Goal: Check status: Check status

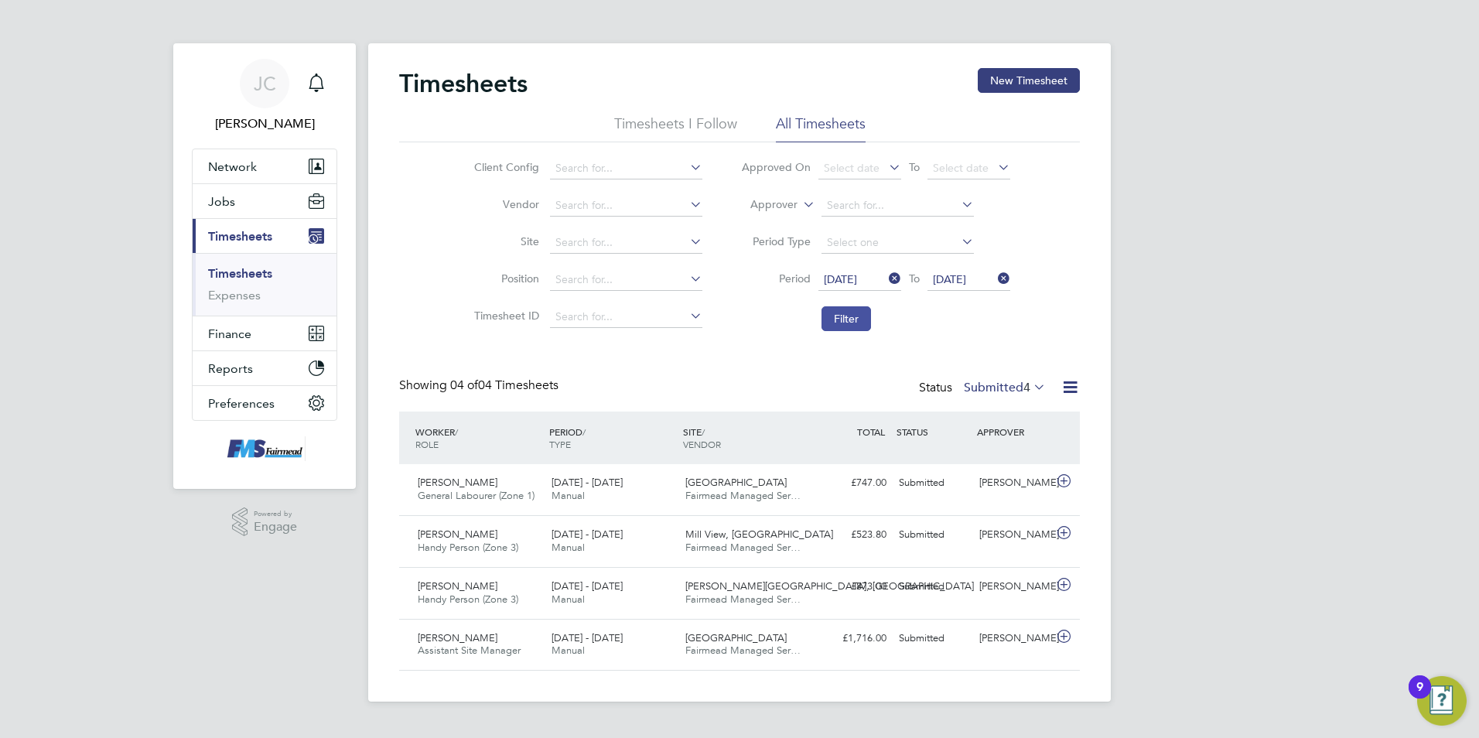
click at [846, 321] on button "Filter" at bounding box center [847, 318] width 50 height 25
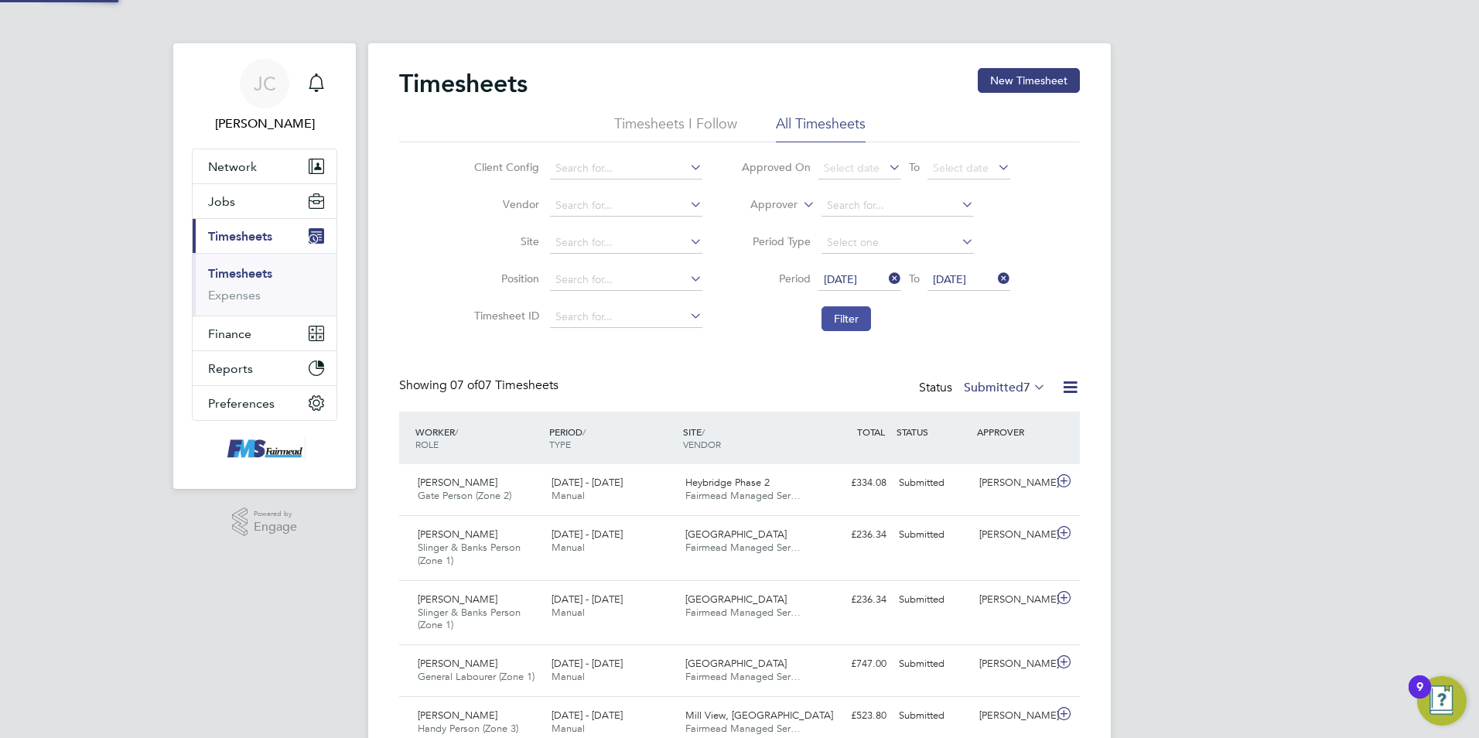
scroll to position [52, 135]
click at [846, 321] on button "Filter" at bounding box center [847, 318] width 50 height 25
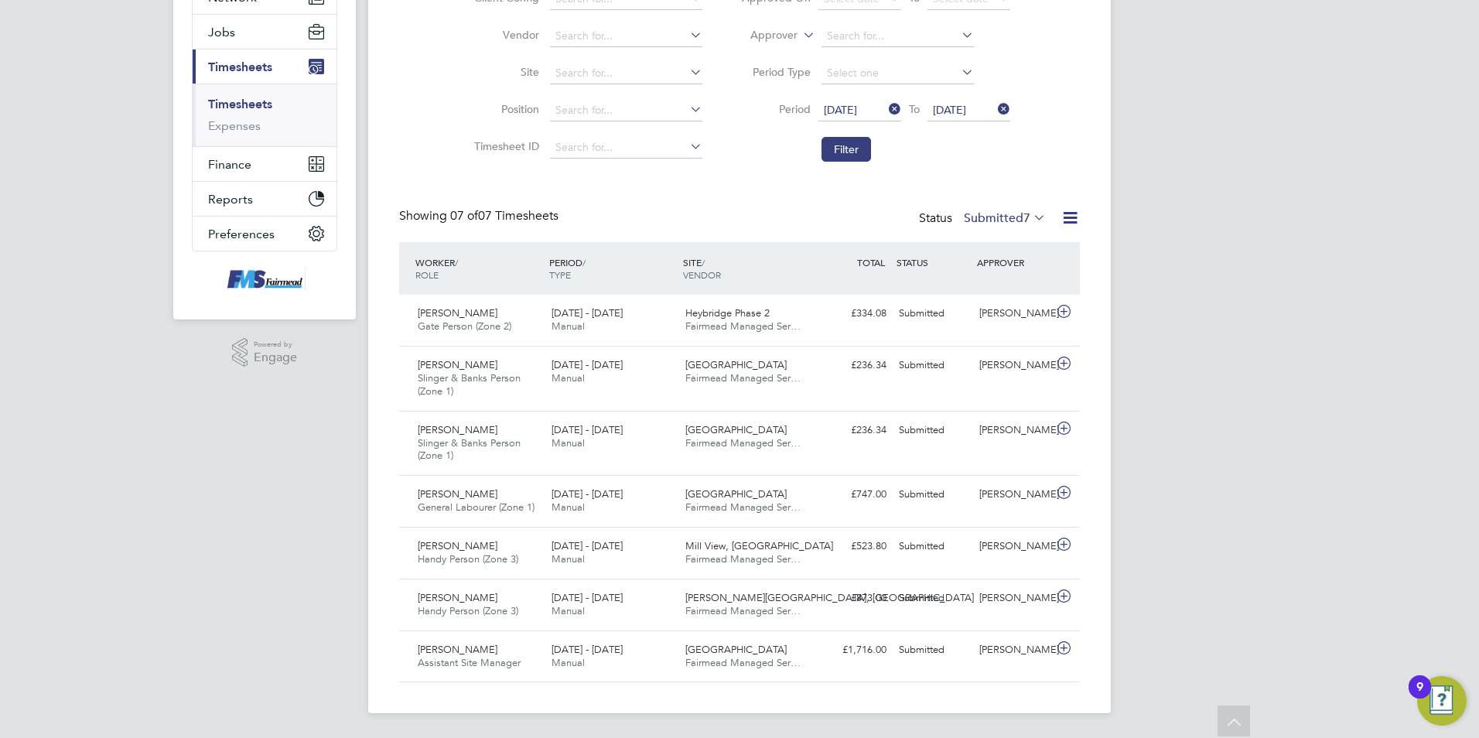
click at [1225, 426] on div "JC Joanne Conway Notifications Applications: Network Team Members Businesses Si…" at bounding box center [739, 285] width 1479 height 908
click at [1222, 415] on div "JC Joanne Conway Notifications Applications: Network Team Members Businesses Si…" at bounding box center [739, 285] width 1479 height 908
click at [1007, 218] on label "Submitted 7" at bounding box center [1005, 217] width 82 height 15
click at [1001, 308] on li "Approved" at bounding box center [996, 311] width 71 height 22
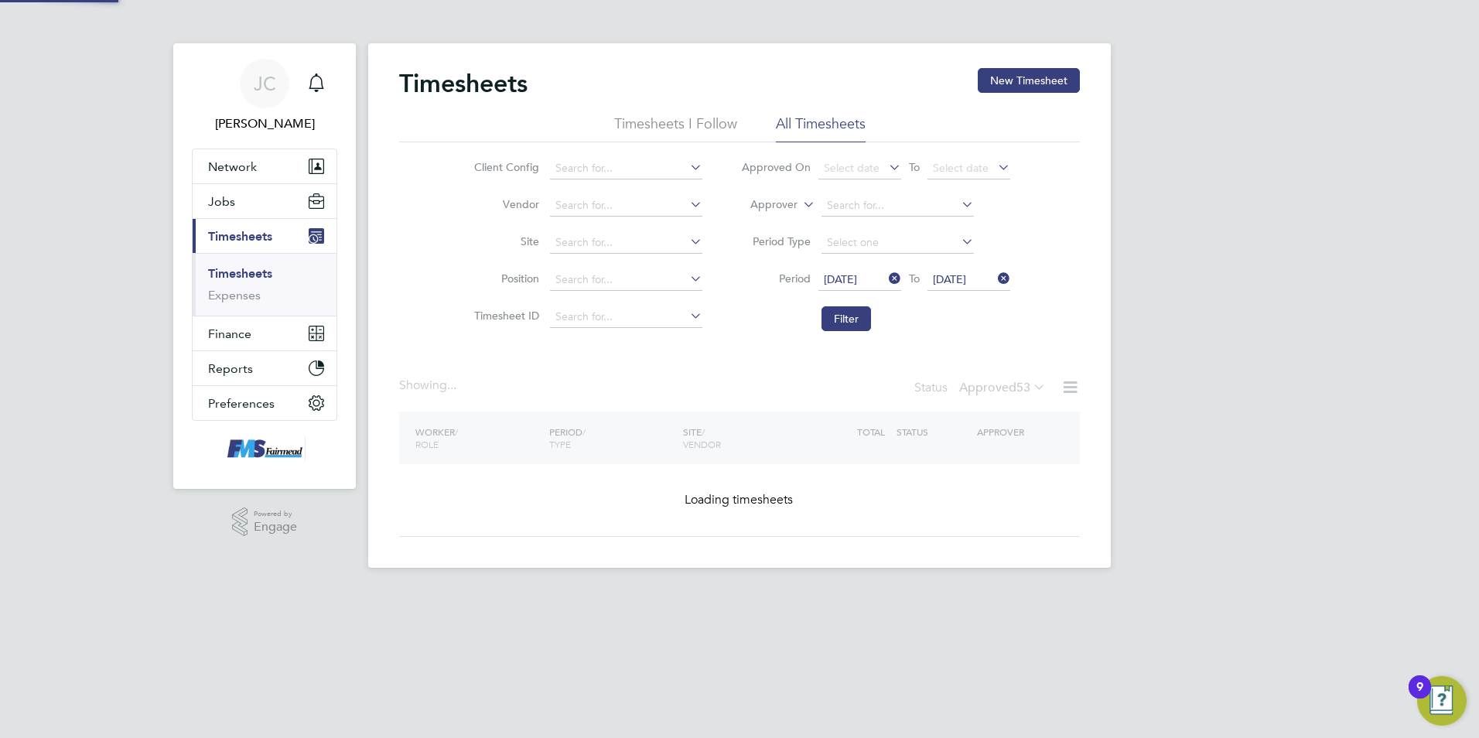
click at [1199, 308] on div "JC Joanne Conway Notifications Applications: Network Team Members Businesses Si…" at bounding box center [739, 296] width 1479 height 593
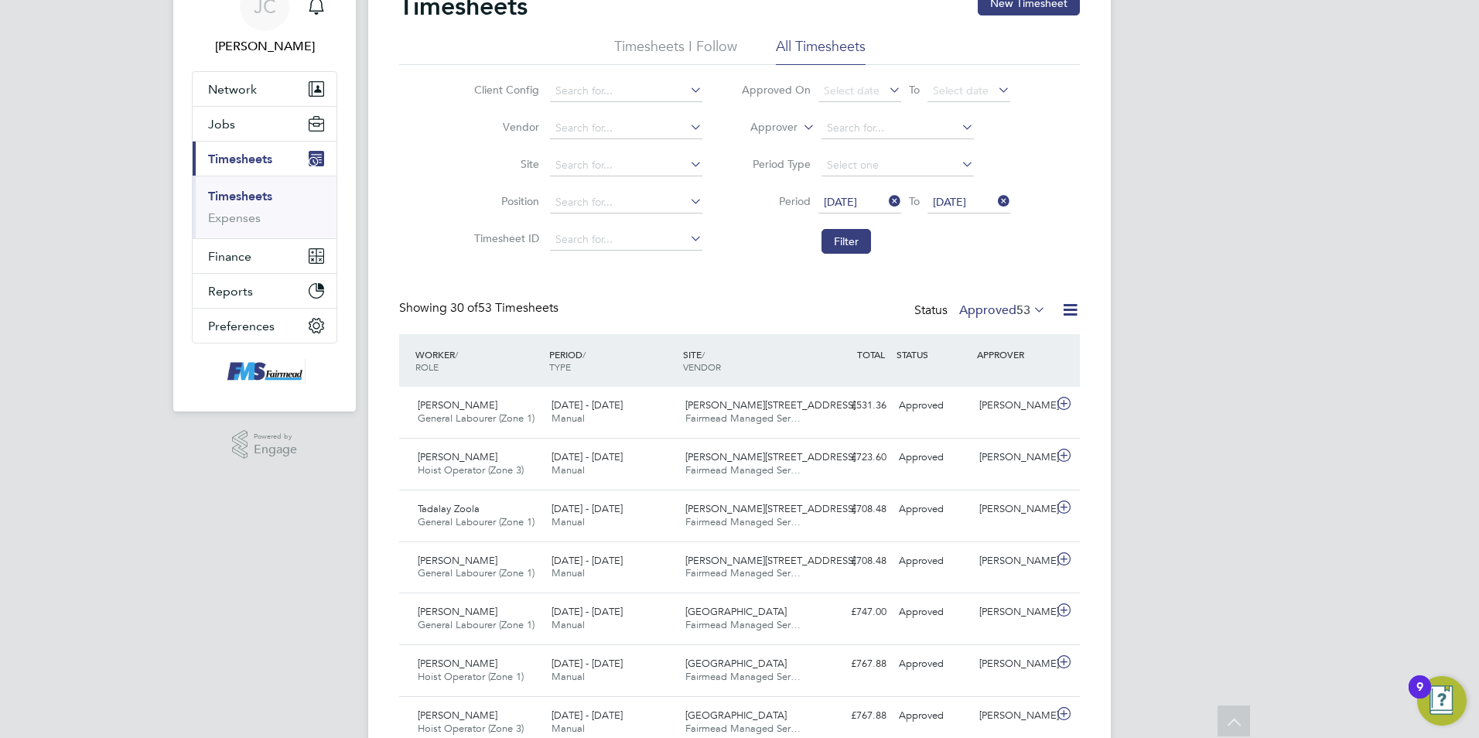
click at [1065, 319] on icon at bounding box center [1070, 309] width 19 height 19
click at [978, 371] on li "Download Timesheets Report" at bounding box center [974, 377] width 205 height 22
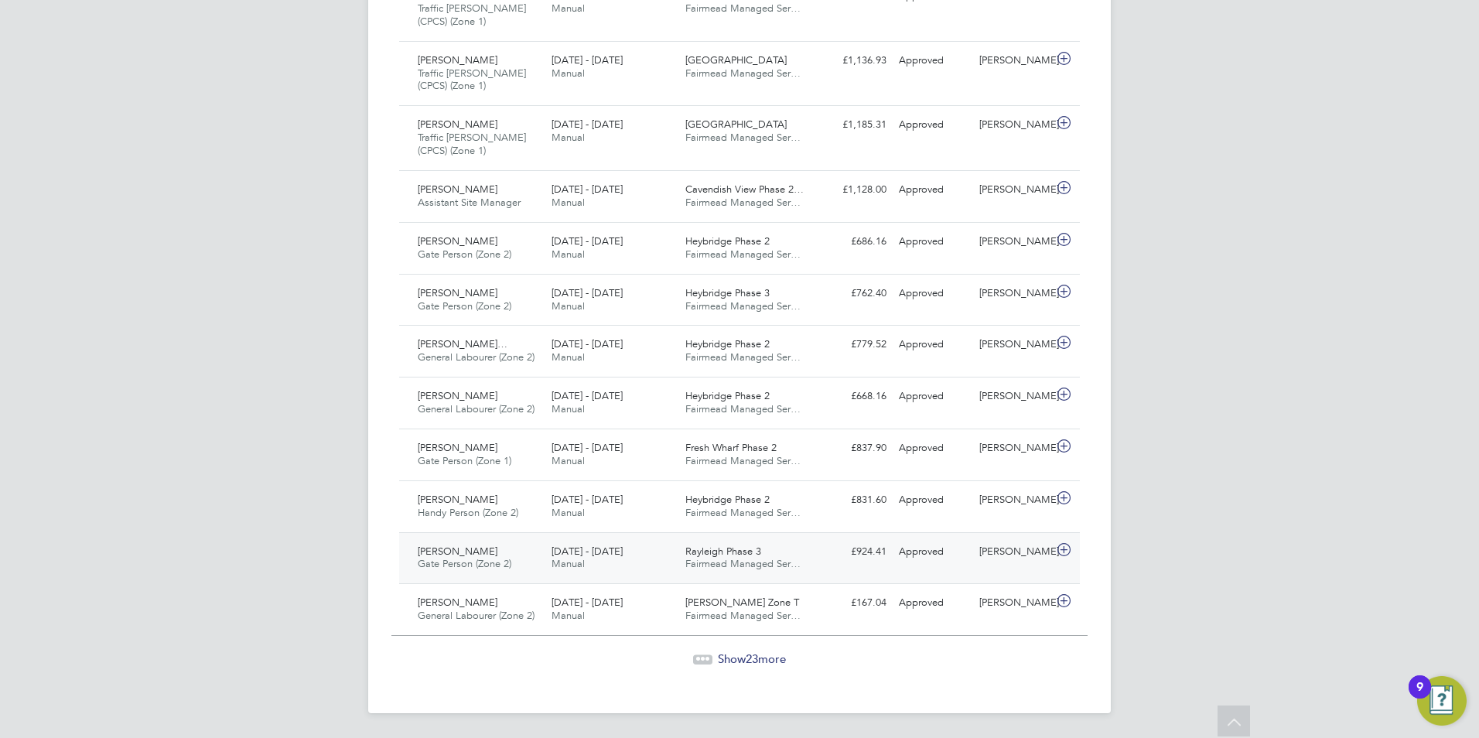
click at [802, 536] on div "Thomas Gale Gate Person (Zone 2) 25 - 31 Aug 2025 25 - 31 Aug 2025 Manual Rayle…" at bounding box center [739, 558] width 681 height 52
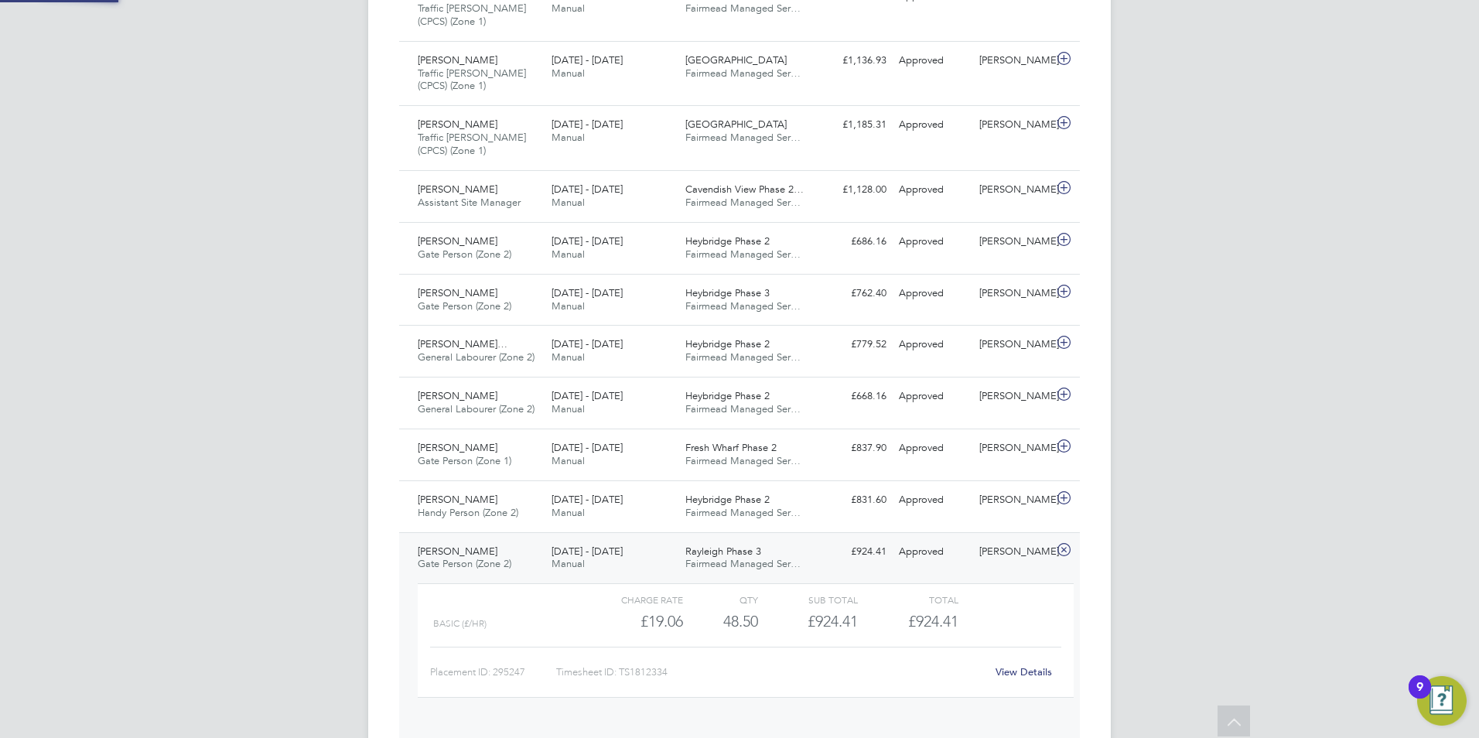
scroll to position [26, 151]
click at [1009, 662] on div "View Details" at bounding box center [1024, 672] width 76 height 25
click at [1010, 668] on link "View Details" at bounding box center [1024, 671] width 56 height 13
click at [823, 127] on div "£1,185.31 Approved" at bounding box center [852, 125] width 80 height 26
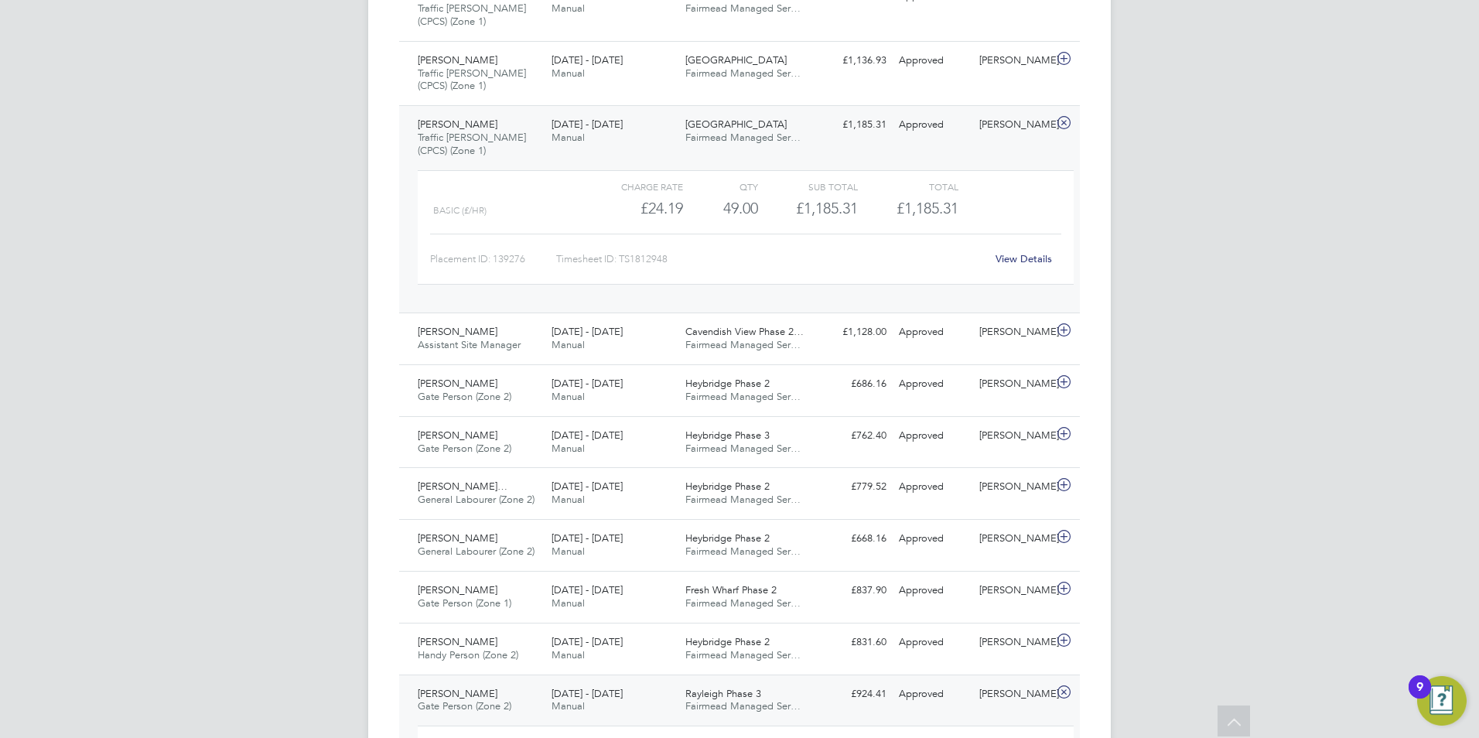
click at [1041, 269] on div "View Details" at bounding box center [1024, 259] width 76 height 25
click at [1041, 262] on link "View Details" at bounding box center [1024, 258] width 56 height 13
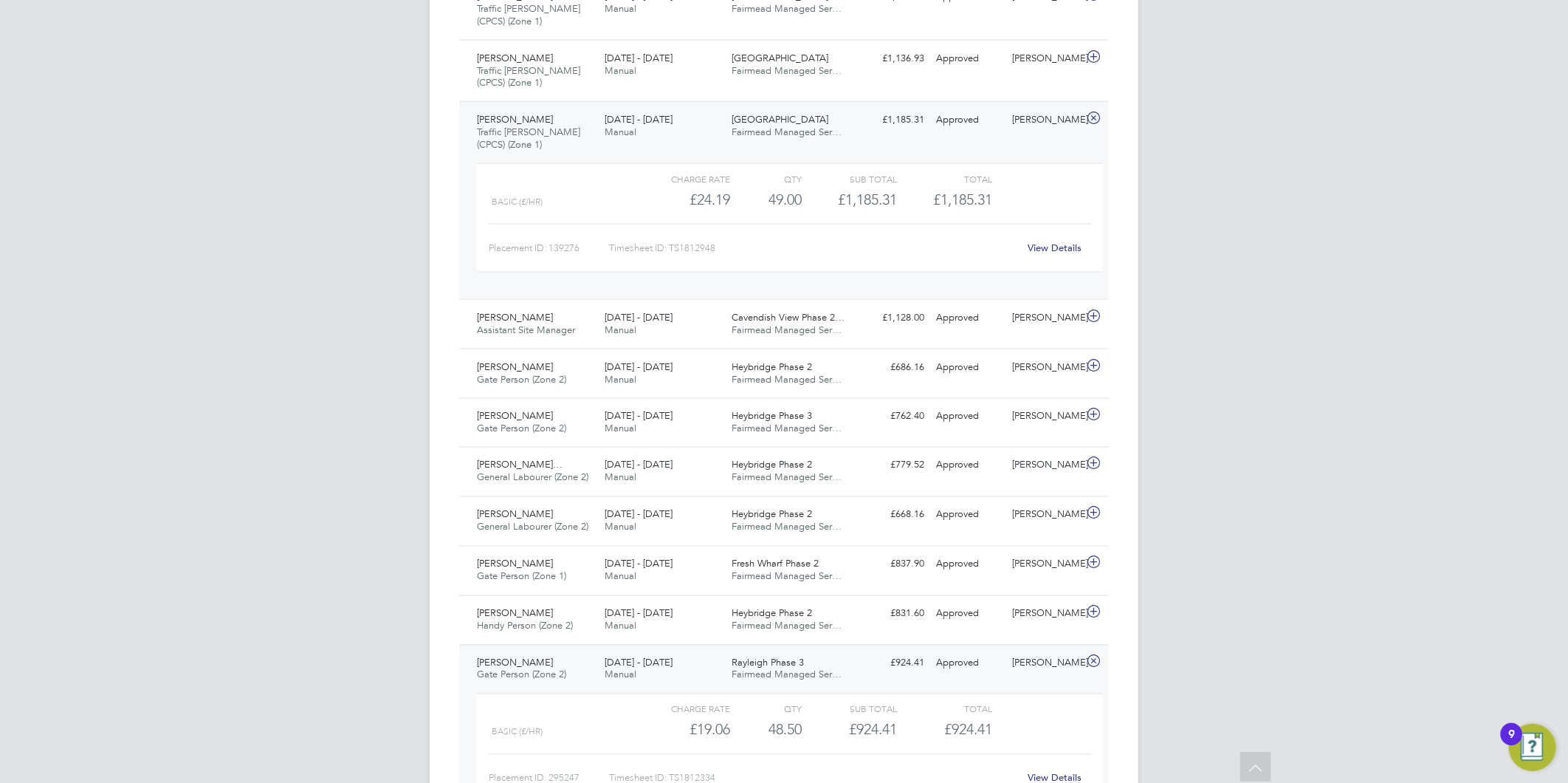
scroll to position [8, 9]
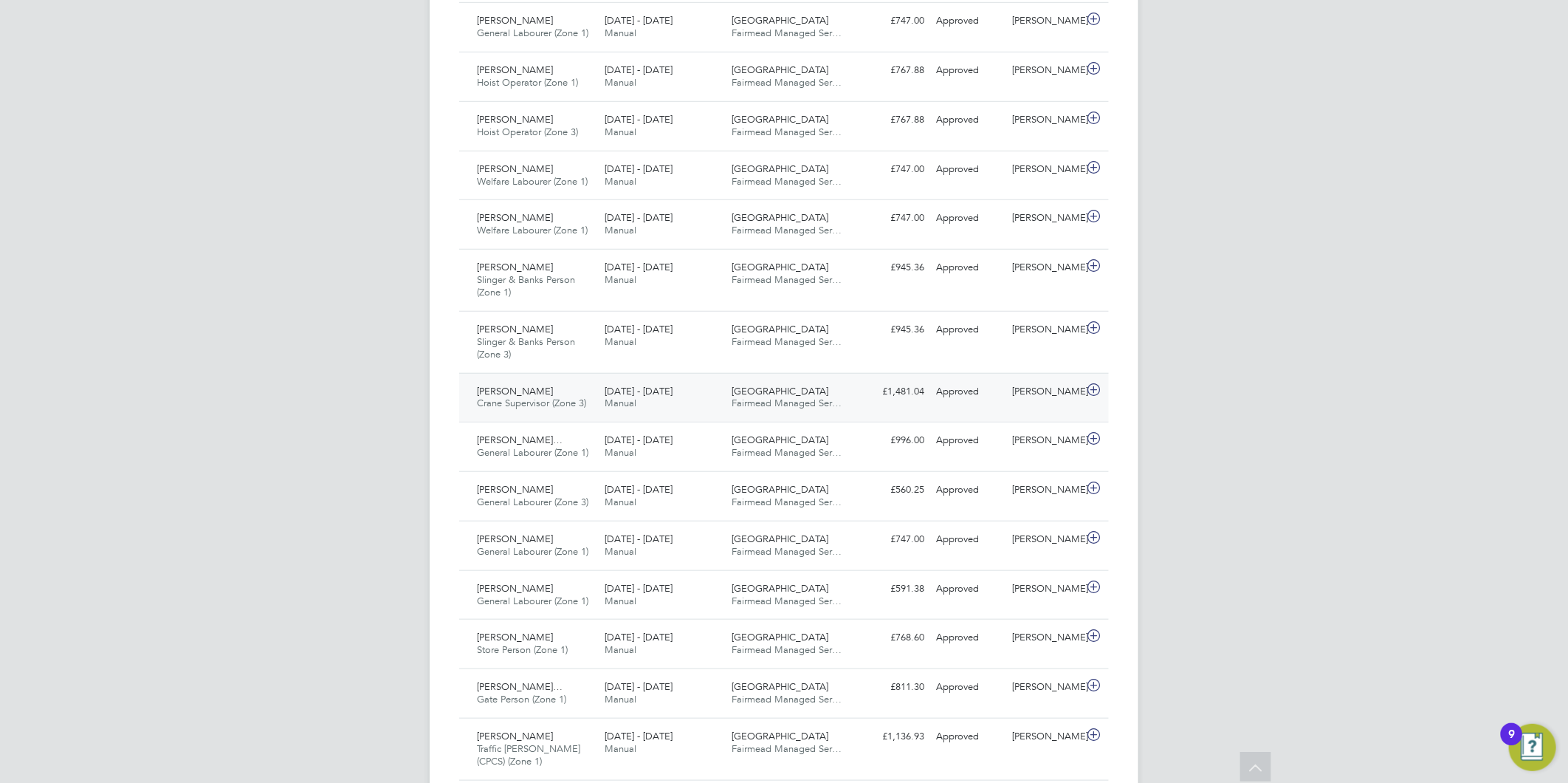
click at [758, 404] on span "Fairmead Managed Ser…" at bounding box center [786, 402] width 110 height 12
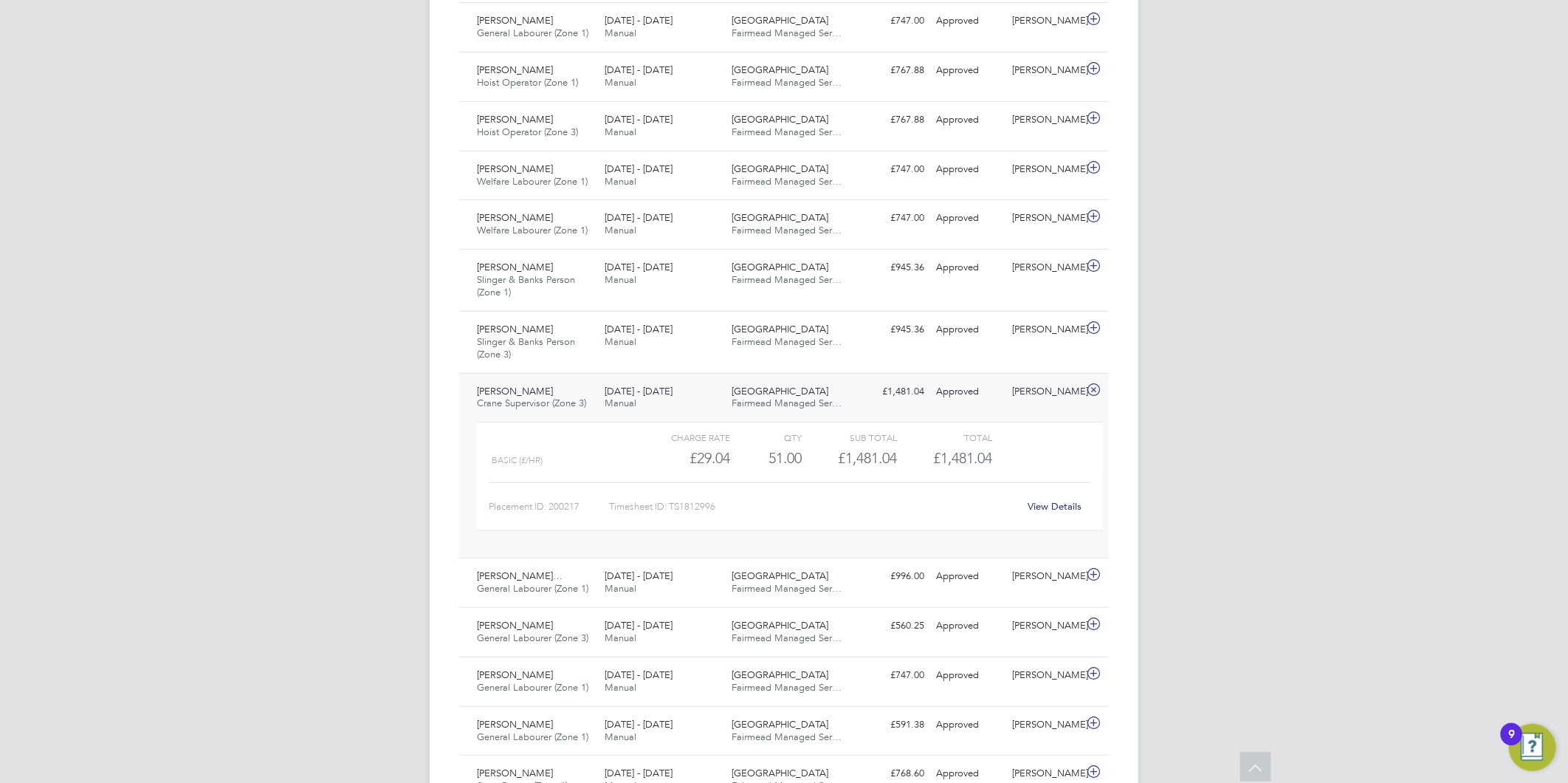
click at [1054, 499] on div "View Details" at bounding box center [1056, 506] width 73 height 24
click at [1058, 506] on link "View Details" at bounding box center [1056, 506] width 53 height 12
click at [1209, 262] on div "JC Joanne Conway Notifications Applications: Network Team Members Businesses Si…" at bounding box center [784, 607] width 1568 height 2491
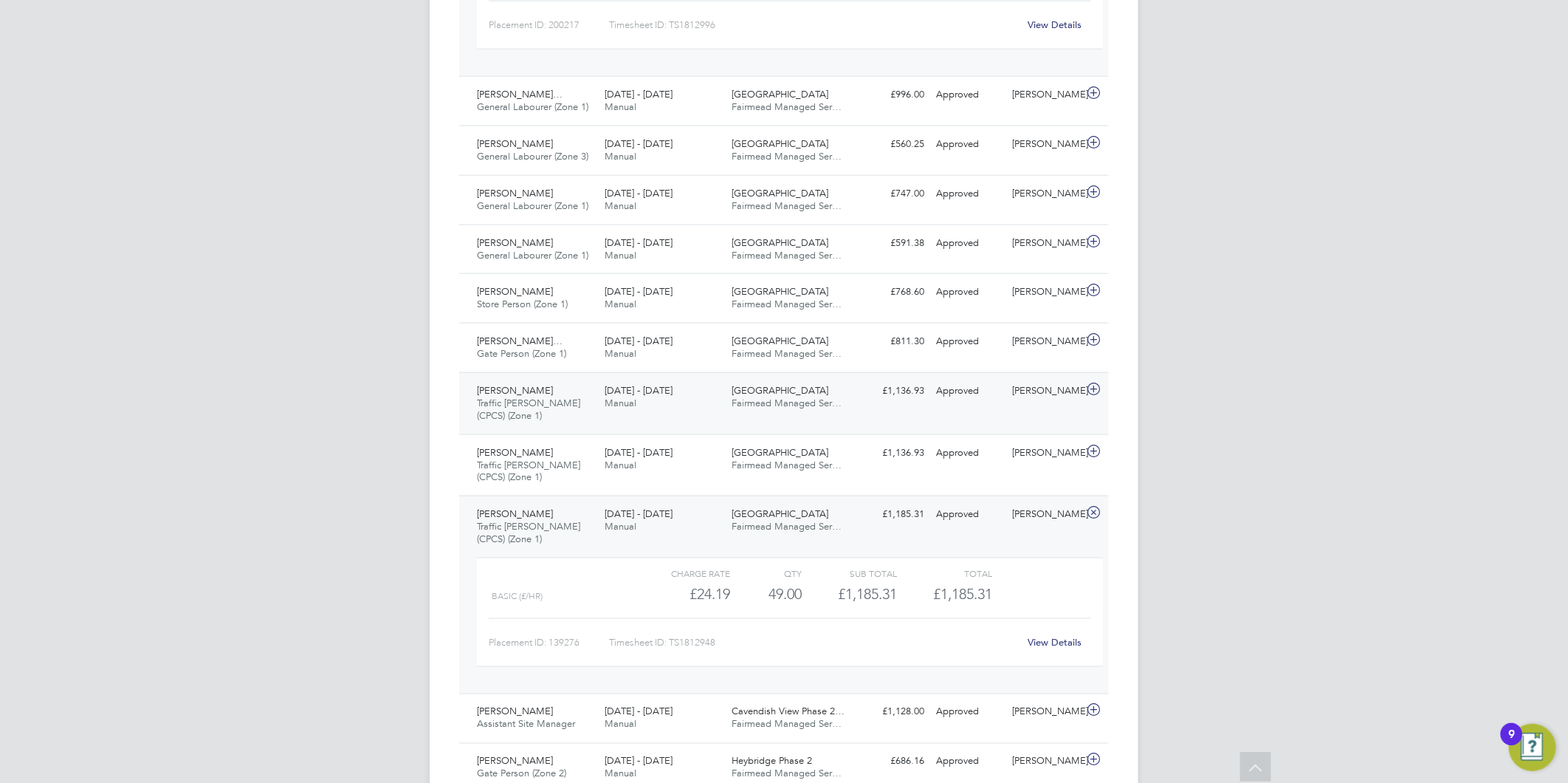
click at [750, 390] on span "Waltham Forest" at bounding box center [780, 390] width 96 height 12
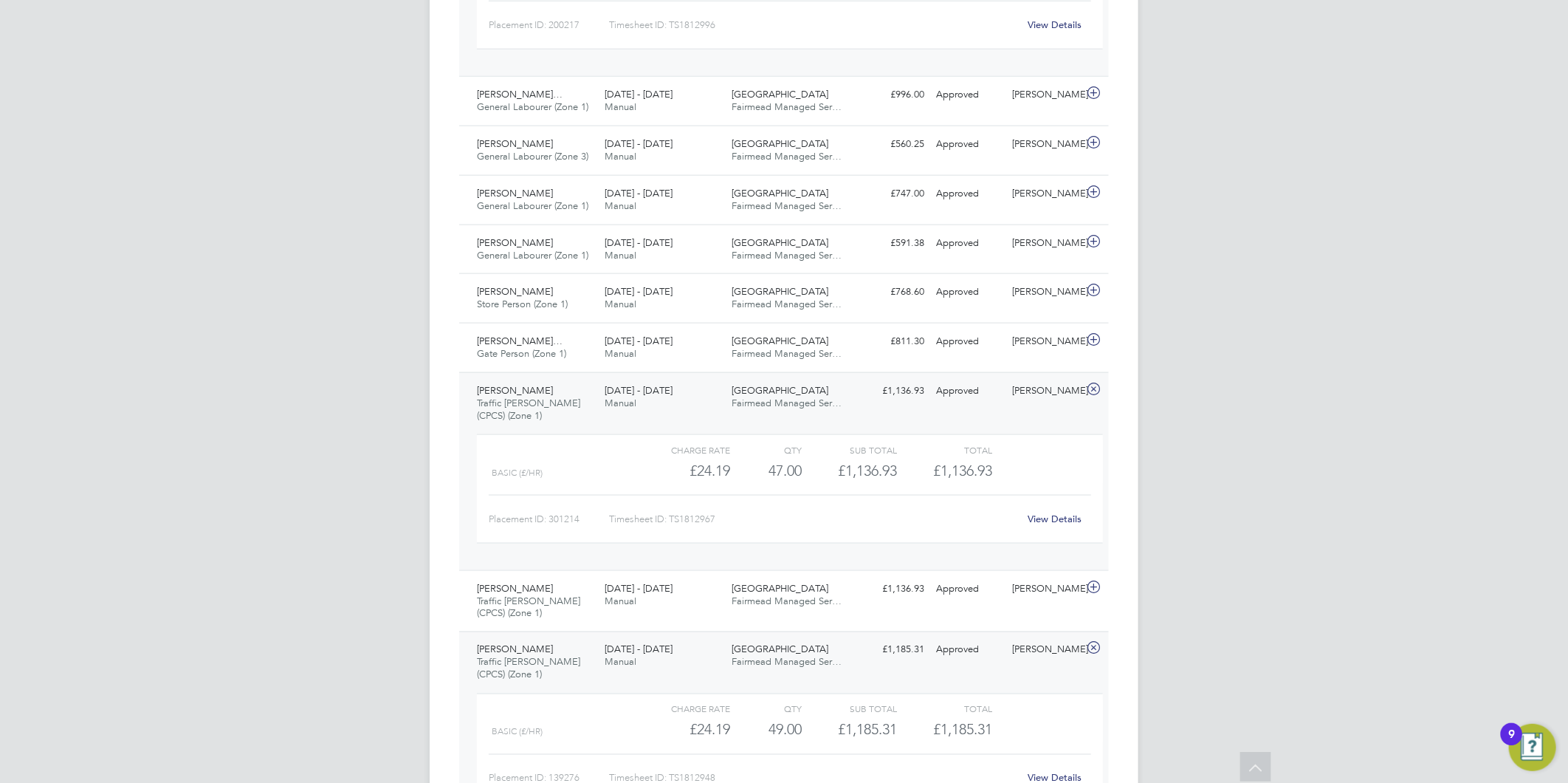
click at [1071, 519] on link "View Details" at bounding box center [1056, 518] width 53 height 12
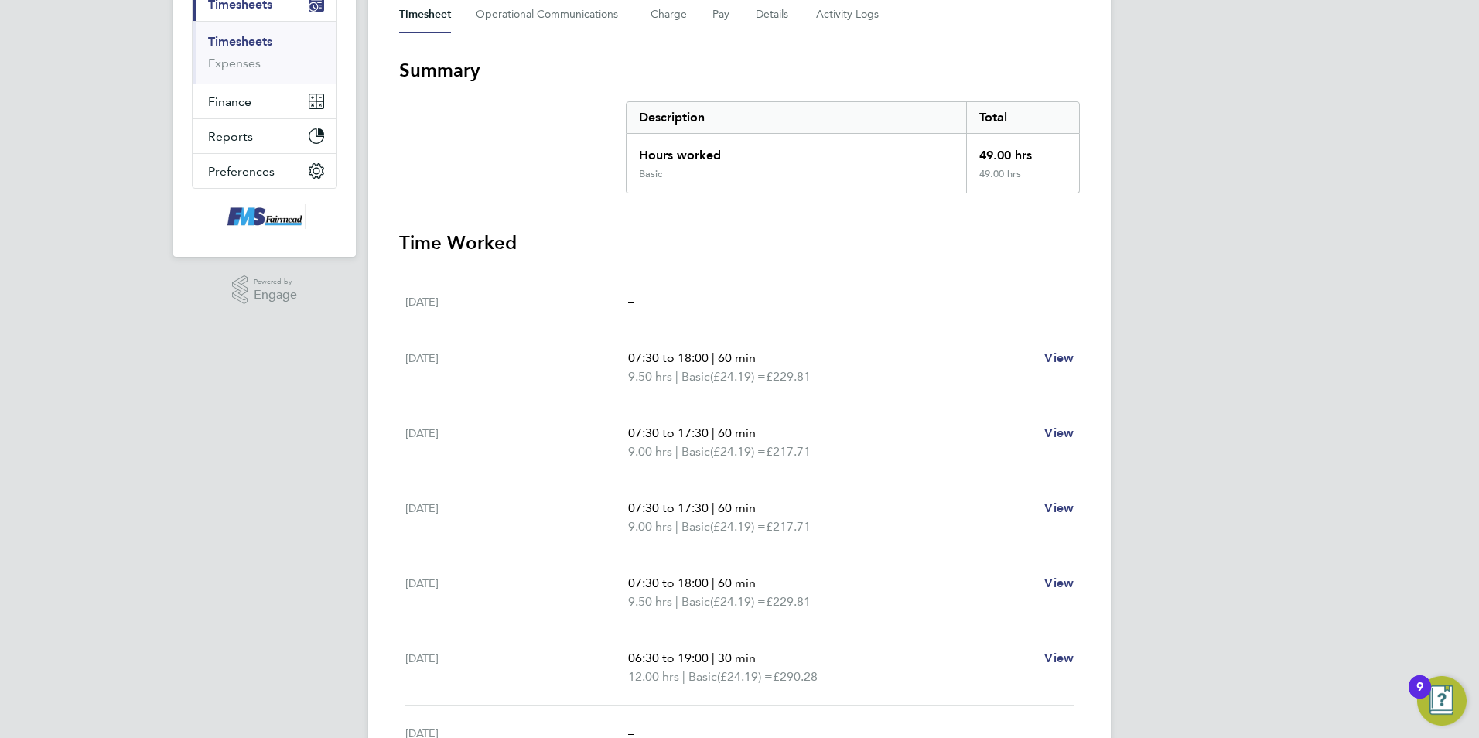
scroll to position [309, 0]
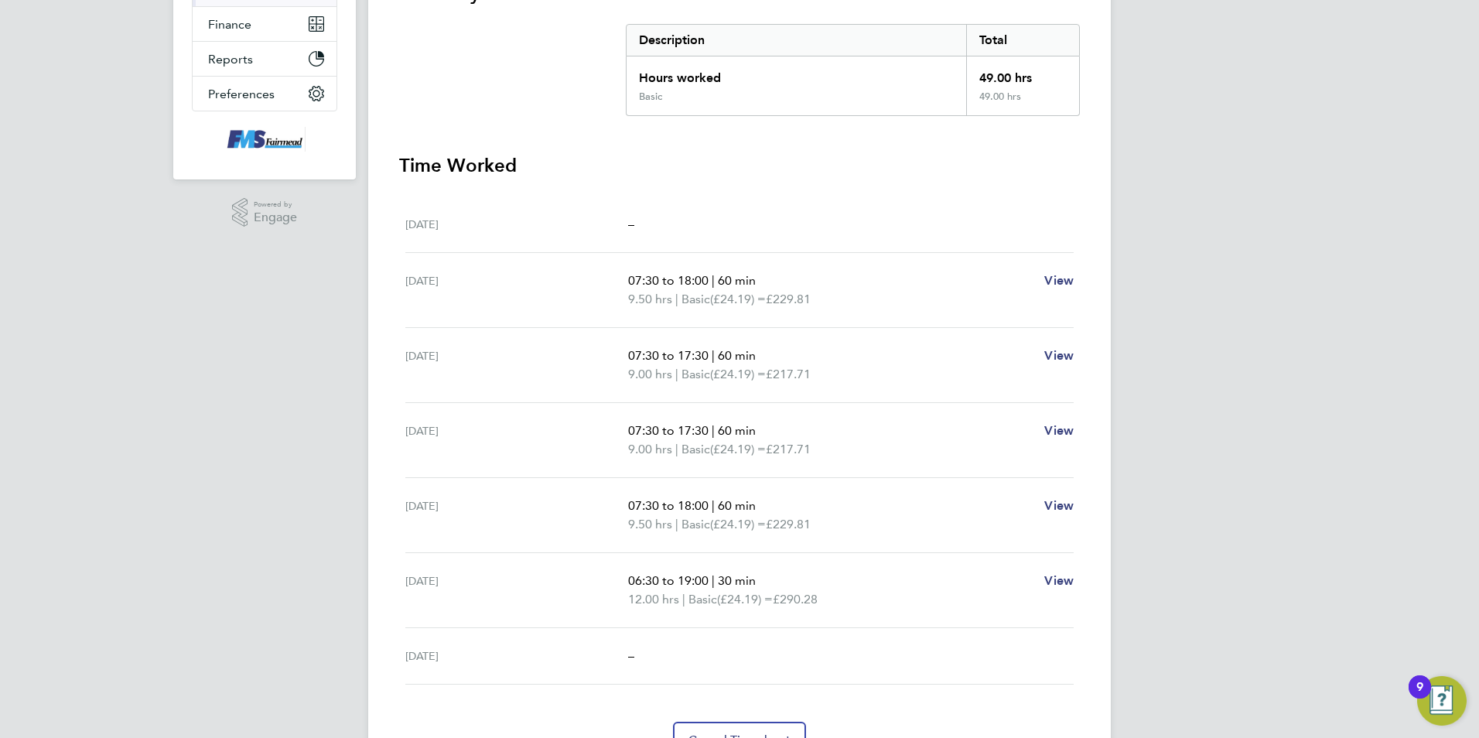
click at [1202, 389] on div "JC Joanne Conway Notifications Applications: Network Team Members Businesses Si…" at bounding box center [739, 256] width 1479 height 1130
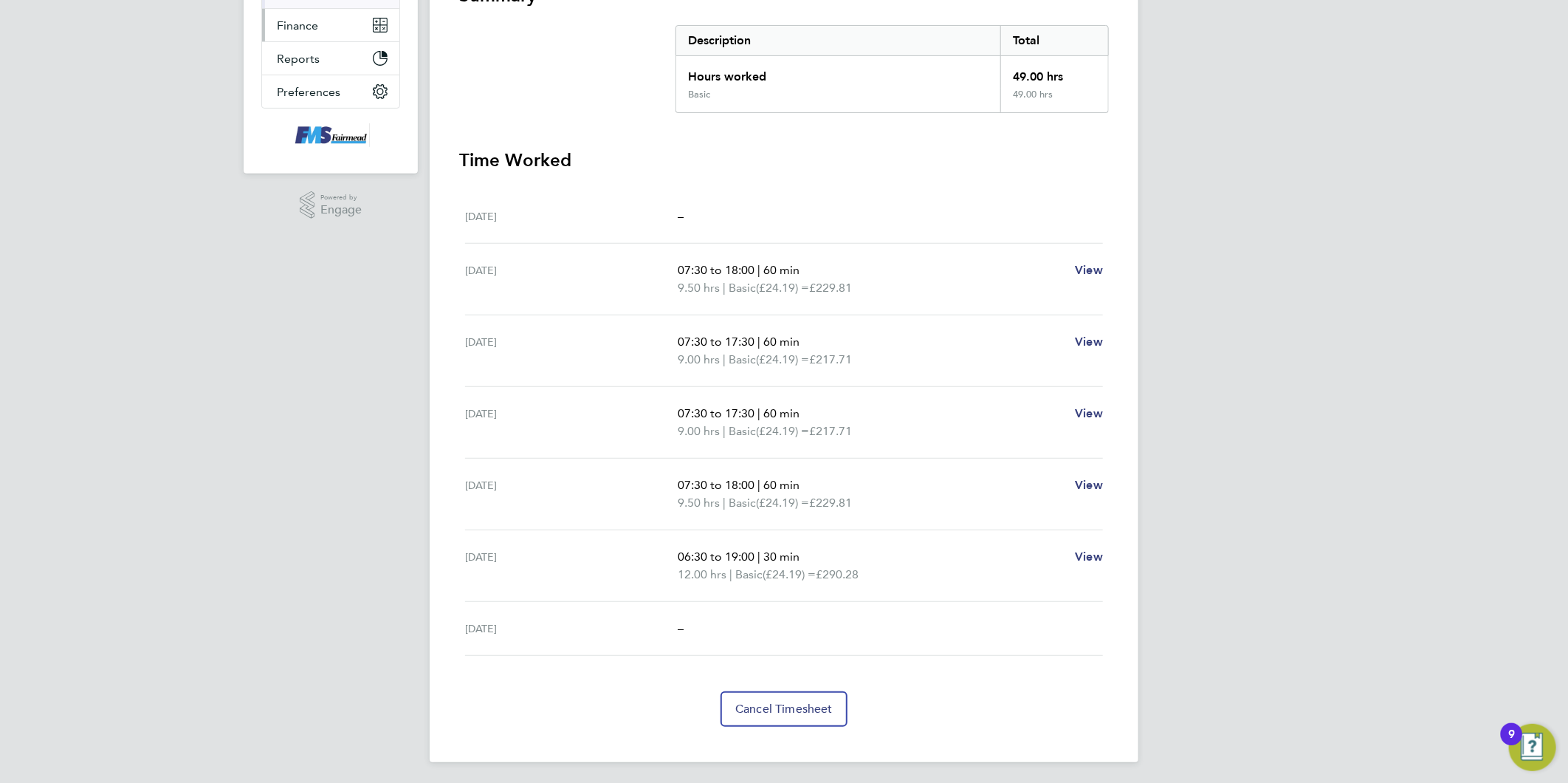
scroll to position [0, 0]
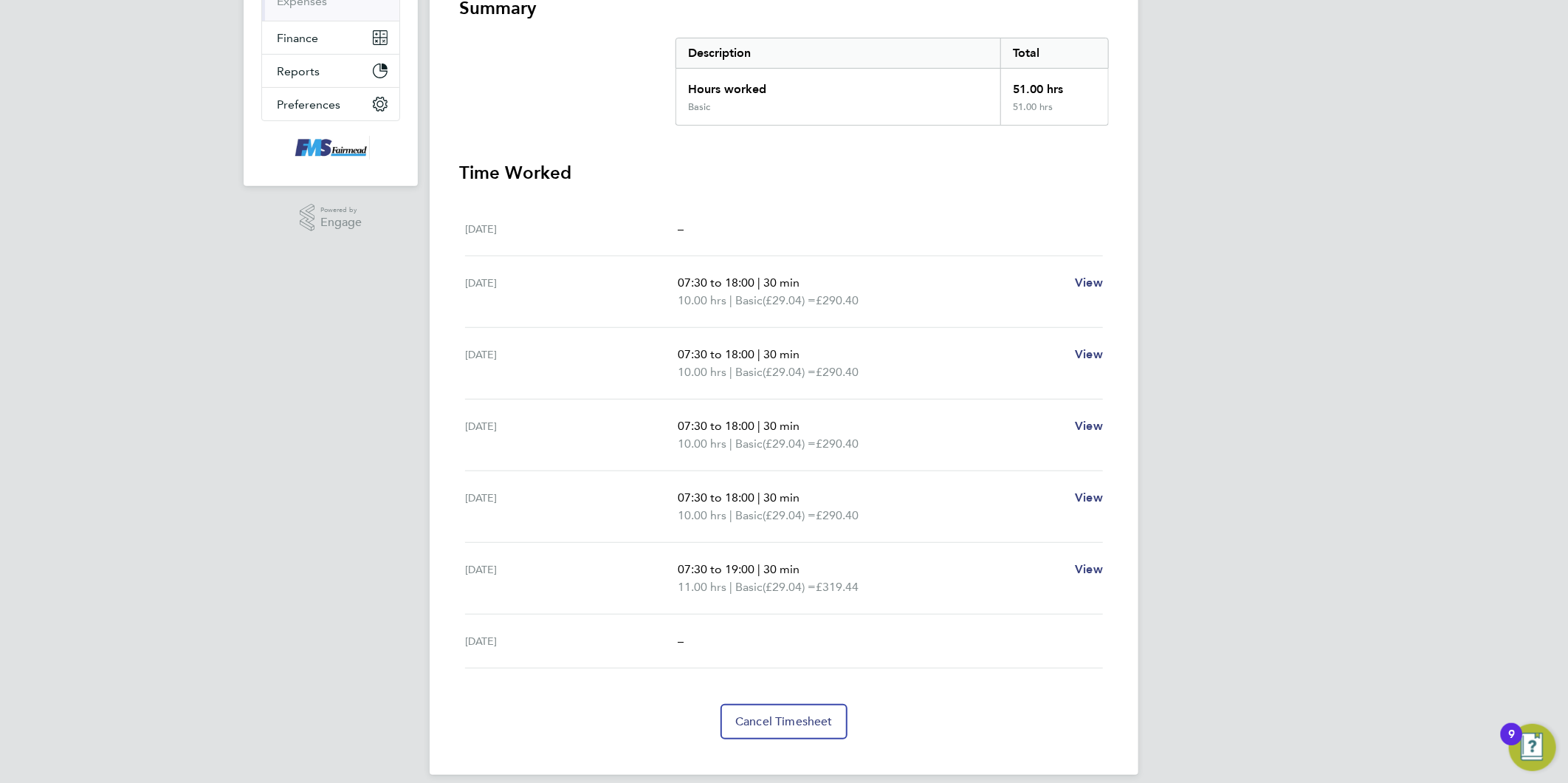
scroll to position [293, 0]
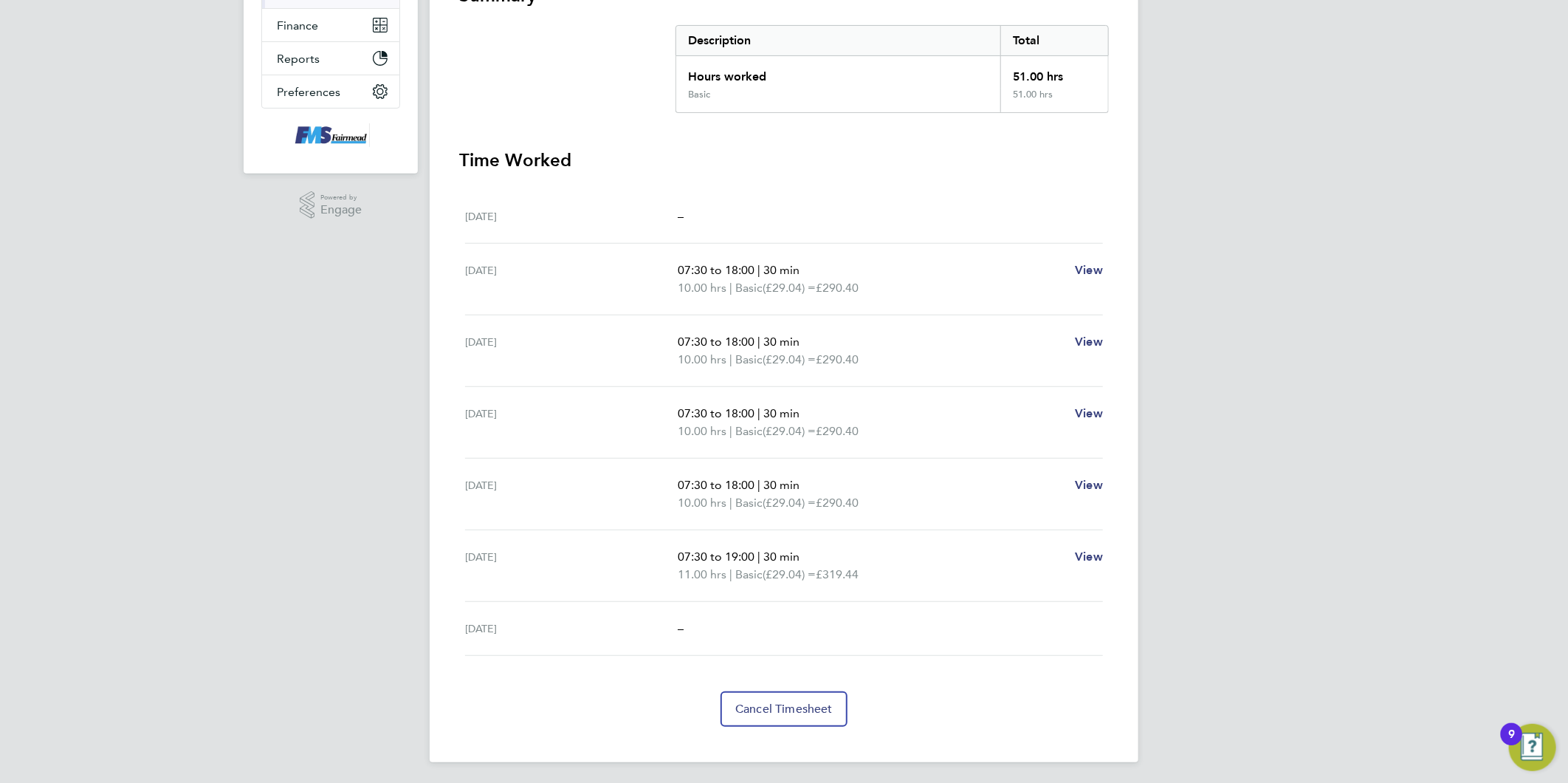
click at [1228, 555] on div "[PERSON_NAME] Notifications Applications: Network Team Members Businesses Sites…" at bounding box center [784, 246] width 1568 height 1079
click at [1212, 395] on div "[PERSON_NAME] Notifications Applications: Network Team Members Businesses Sites…" at bounding box center [784, 246] width 1568 height 1079
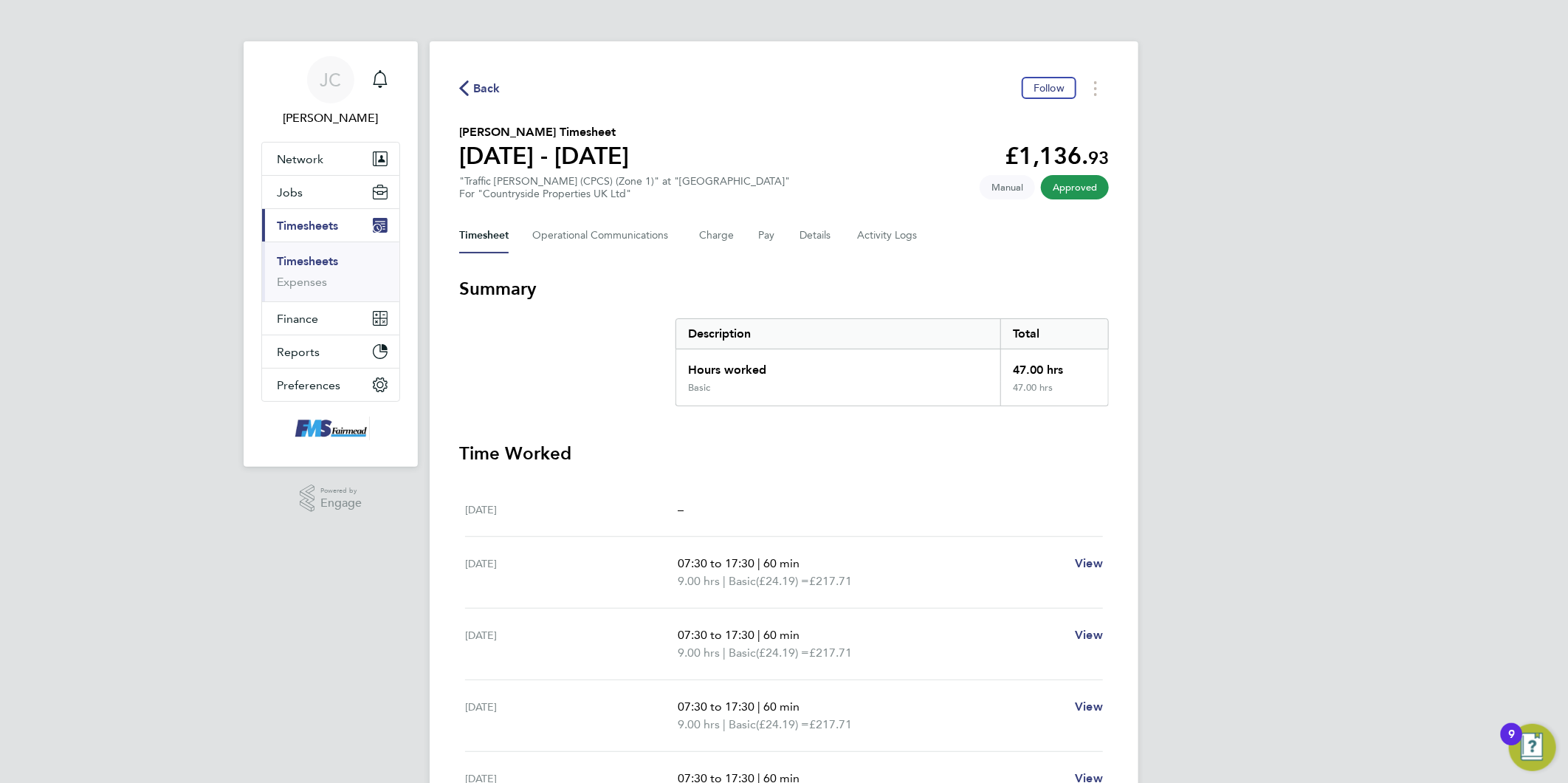
click at [1212, 395] on div "[PERSON_NAME] Notifications Applications: Network Team Members Businesses Sites…" at bounding box center [784, 540] width 1568 height 1079
click at [1161, 349] on div "[PERSON_NAME] Notifications Applications: Network Team Members Businesses Sites…" at bounding box center [784, 540] width 1568 height 1079
click at [1227, 555] on div "[PERSON_NAME] Notifications Applications: Network Team Members Businesses Sites…" at bounding box center [784, 540] width 1568 height 1079
